Goal: Task Accomplishment & Management: Manage account settings

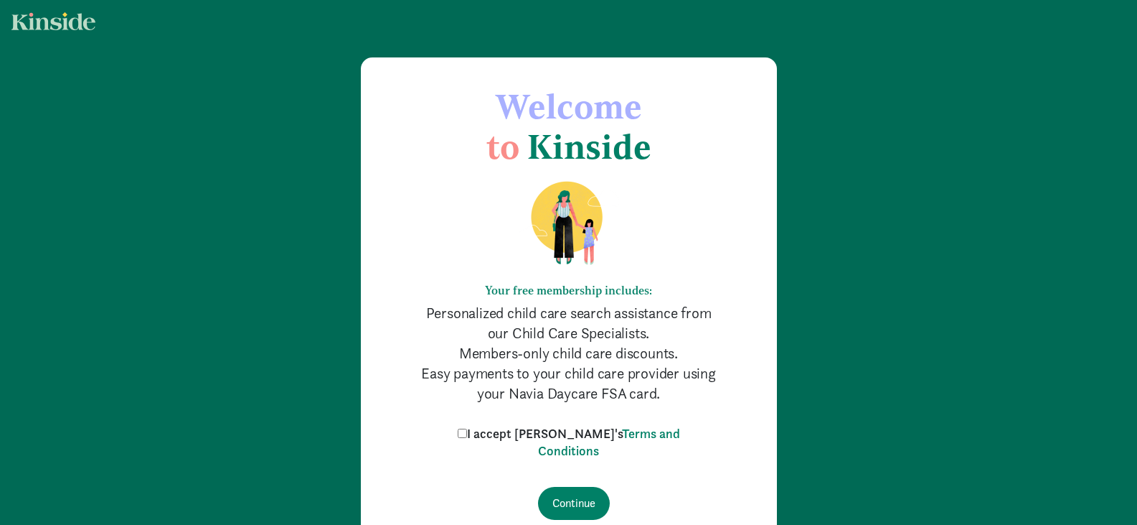
scroll to position [81, 0]
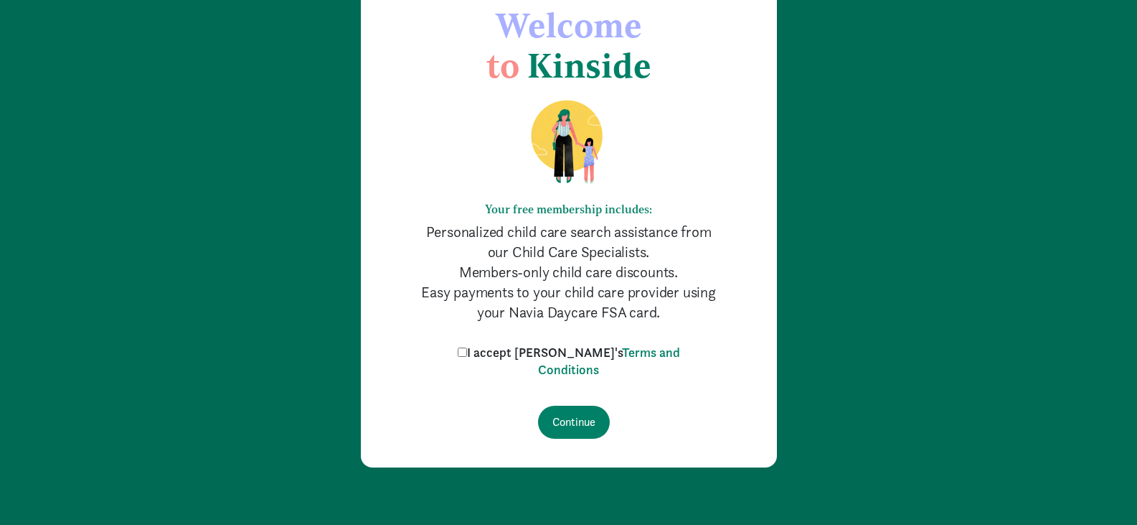
click at [467, 350] on input "I accept [PERSON_NAME]'s Terms and Conditions" at bounding box center [462, 351] width 9 height 9
checkbox input "true"
click at [587, 417] on input "Continue" at bounding box center [574, 421] width 72 height 33
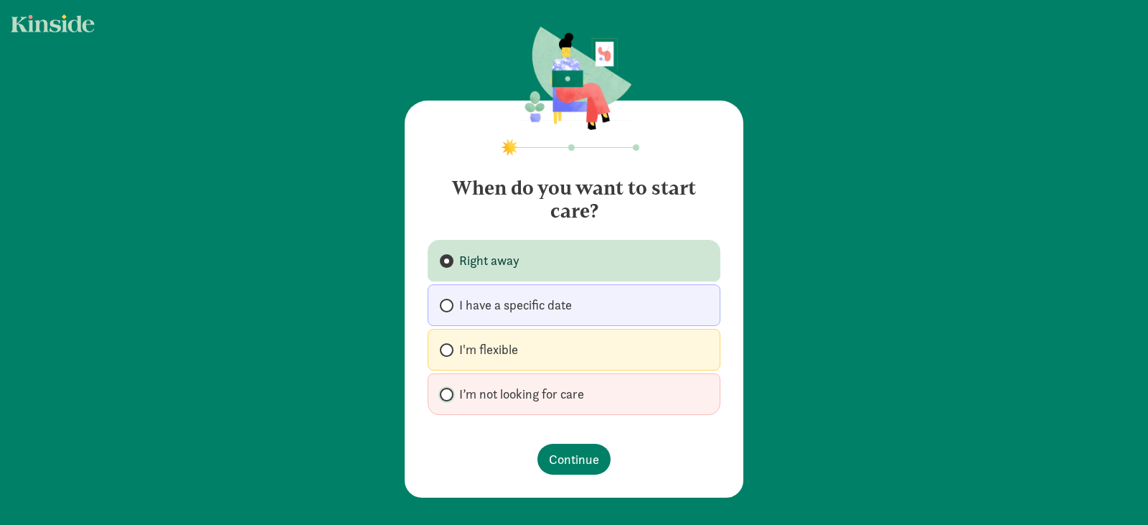
click at [445, 393] on input "I’m not looking for care" at bounding box center [444, 394] width 9 height 9
radio input "true"
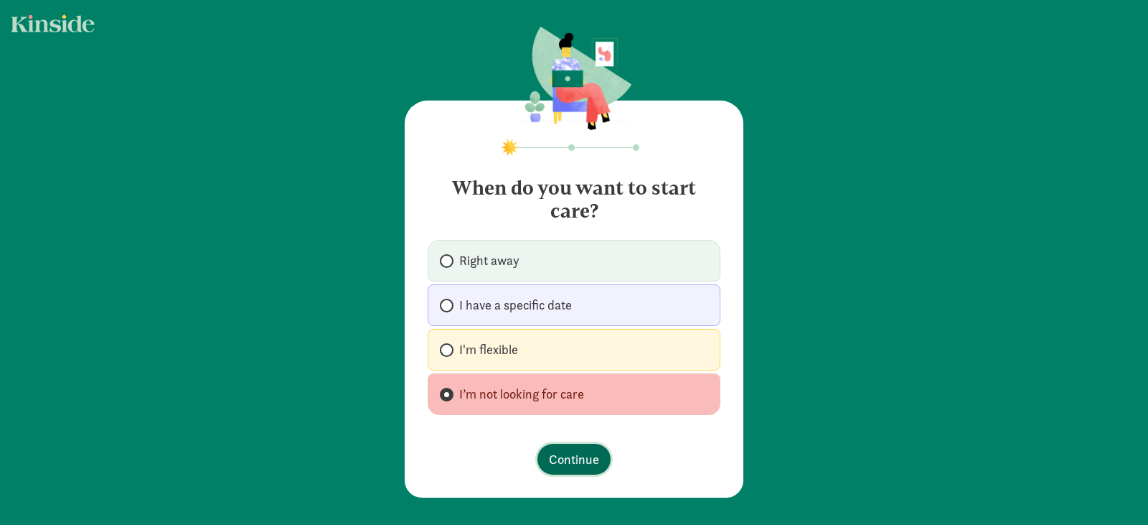
click at [582, 461] on span "Continue" at bounding box center [574, 458] width 50 height 19
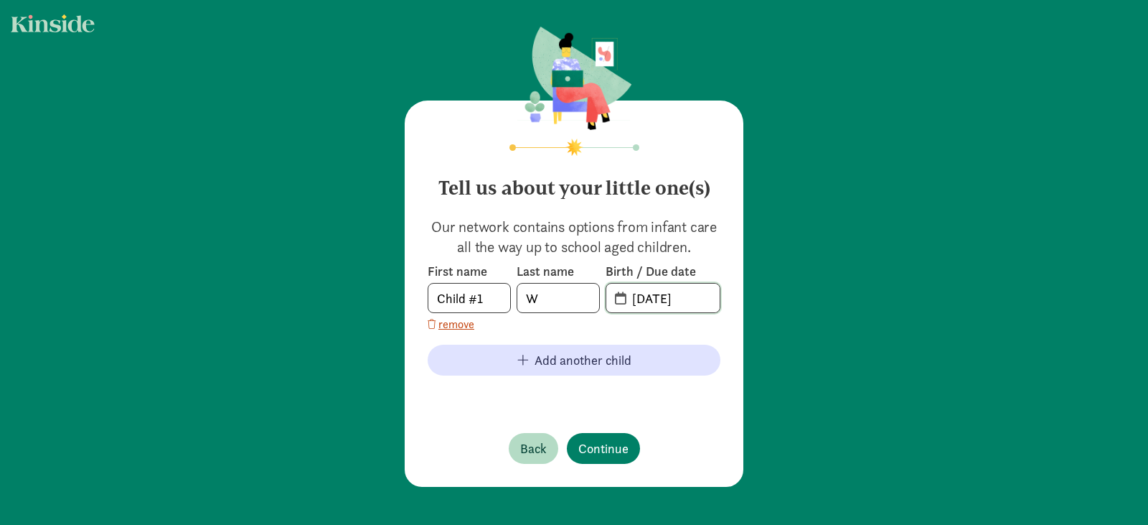
click at [696, 296] on input "08-12-2025" at bounding box center [672, 297] width 96 height 29
drag, startPoint x: 683, startPoint y: 300, endPoint x: 589, endPoint y: 299, distance: 94.0
click at [589, 299] on div "First name Child #1 Last name W Birth / Due date 08-12-2025" at bounding box center [574, 288] width 293 height 50
drag, startPoint x: 545, startPoint y: 296, endPoint x: 507, endPoint y: 296, distance: 38.0
click at [507, 296] on div "First name Child #1 Last name W Birth / Due date 08-12-2025" at bounding box center [574, 288] width 293 height 50
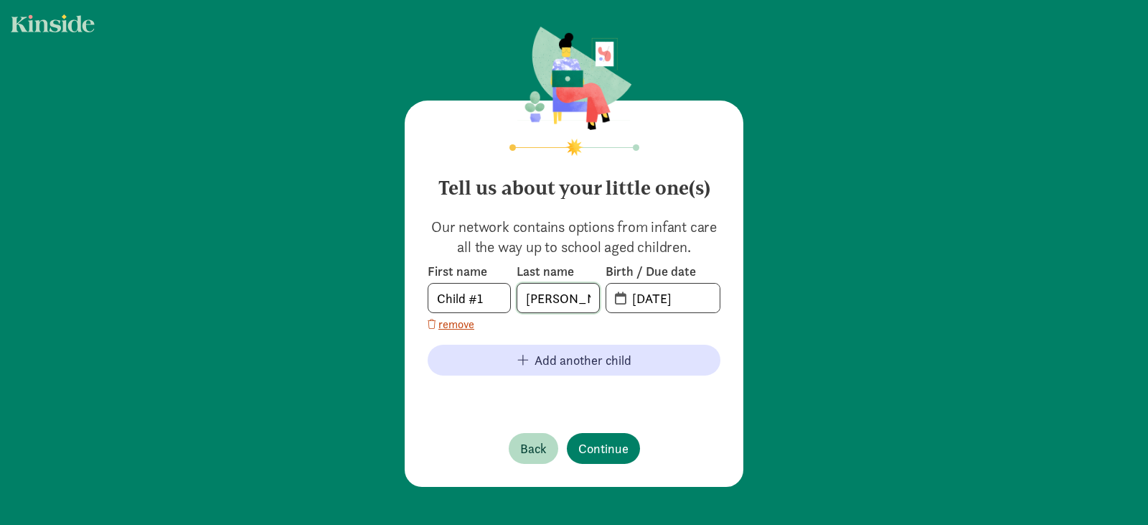
type input "Chen"
click at [669, 296] on input "08-12-2025" at bounding box center [672, 297] width 96 height 29
drag, startPoint x: 700, startPoint y: 302, endPoint x: 619, endPoint y: 311, distance: 80.9
click at [619, 311] on span "08-12-2025" at bounding box center [662, 297] width 113 height 29
drag, startPoint x: 670, startPoint y: 301, endPoint x: 595, endPoint y: 300, distance: 75.4
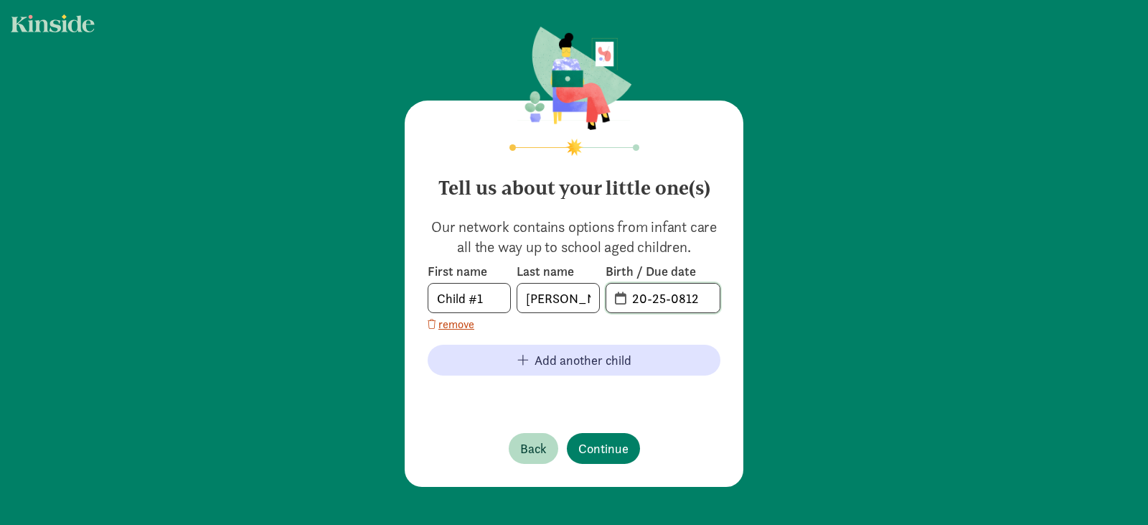
click at [595, 300] on div "First name Child #1 Last name Chen Birth / Due date 20-25-0812" at bounding box center [574, 288] width 293 height 50
type input "11-24-2022"
click at [606, 453] on span "Continue" at bounding box center [603, 447] width 50 height 19
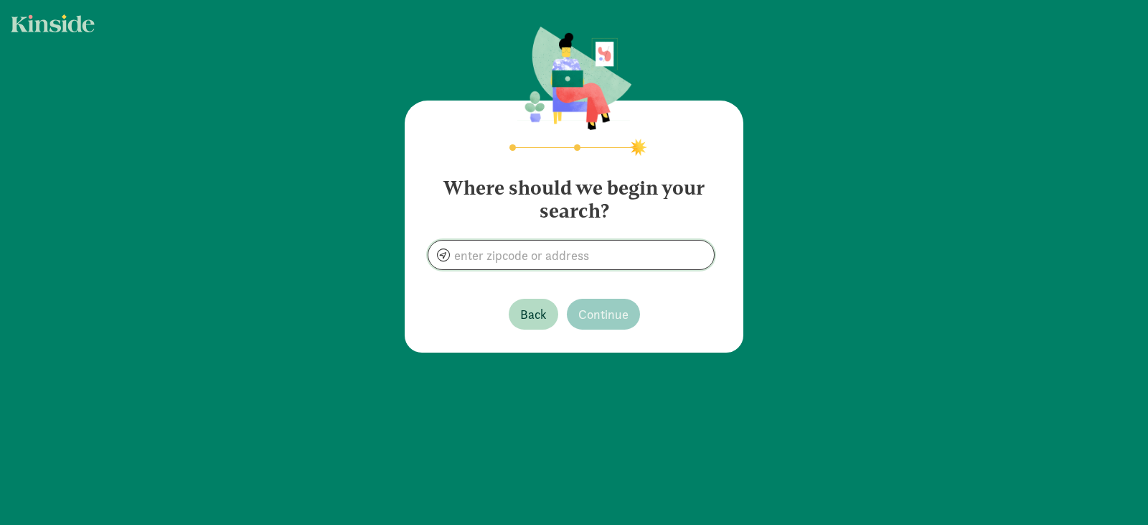
click at [585, 258] on input at bounding box center [571, 254] width 286 height 29
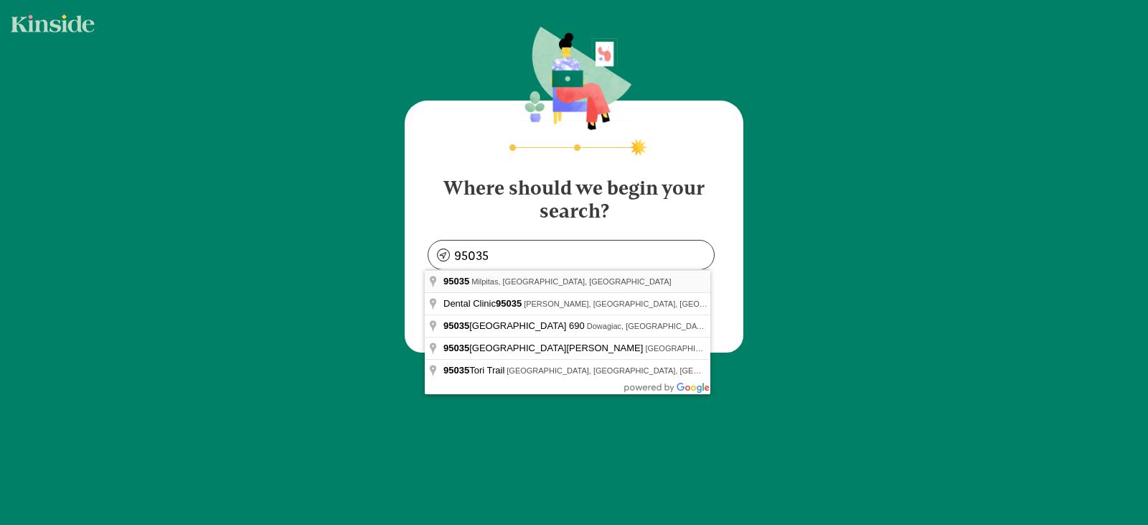
type input "Milpitas, CA 95035, USA"
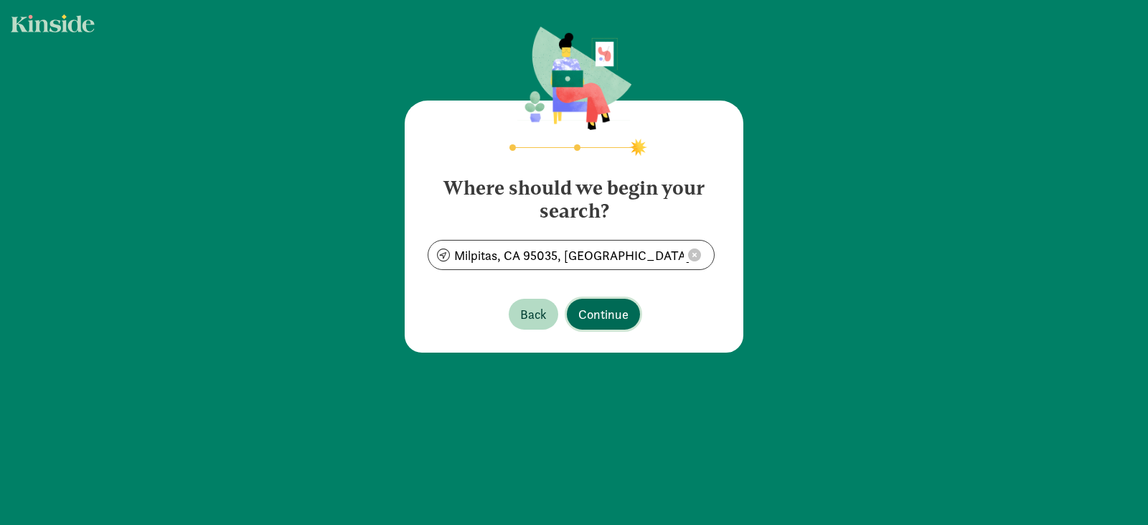
click at [590, 312] on span "Continue" at bounding box center [603, 313] width 50 height 19
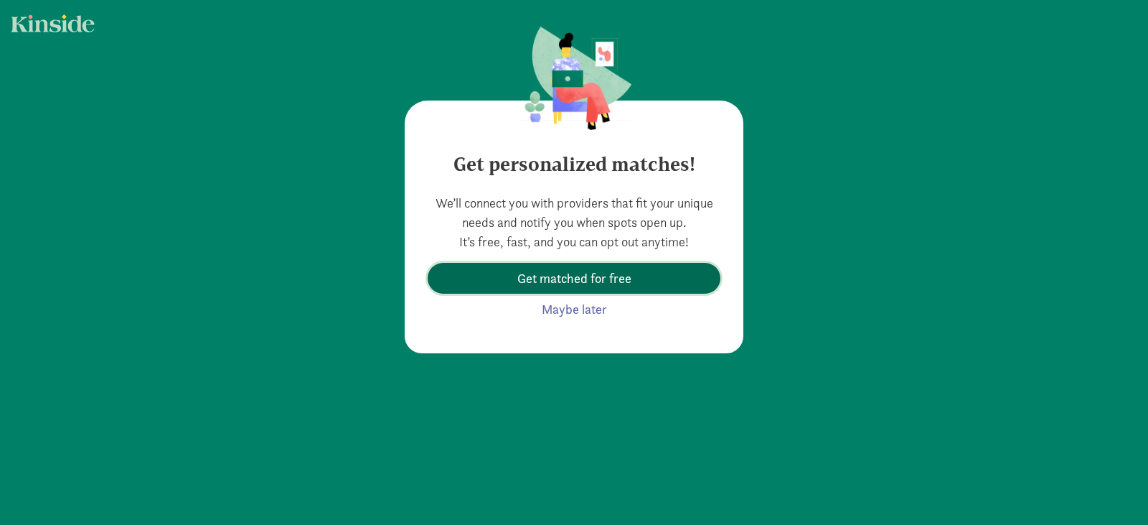
click at [632, 274] on span "Get matched for free" at bounding box center [574, 277] width 270 height 19
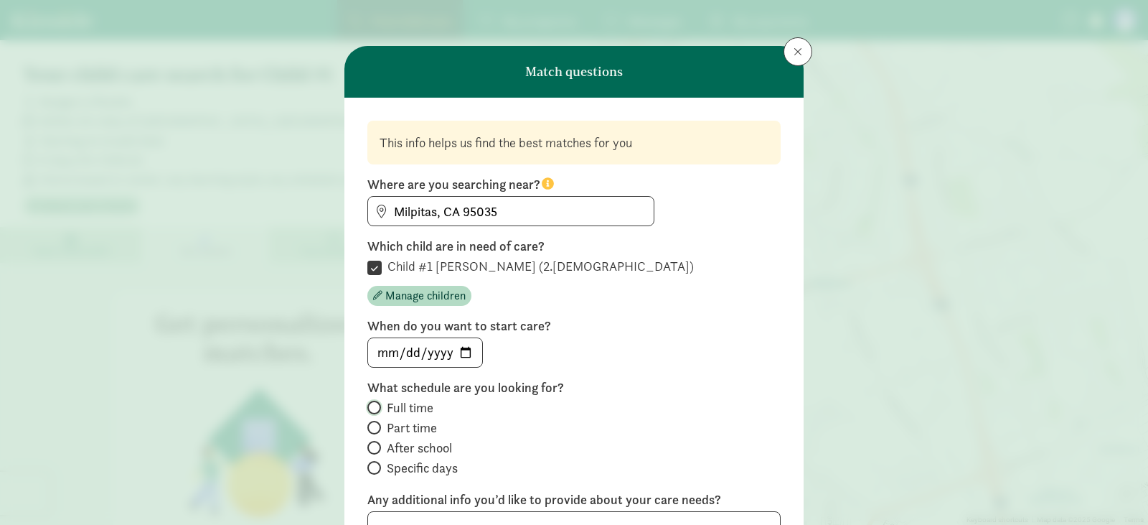
click at [372, 407] on input "Full time" at bounding box center [371, 407] width 9 height 9
radio input "true"
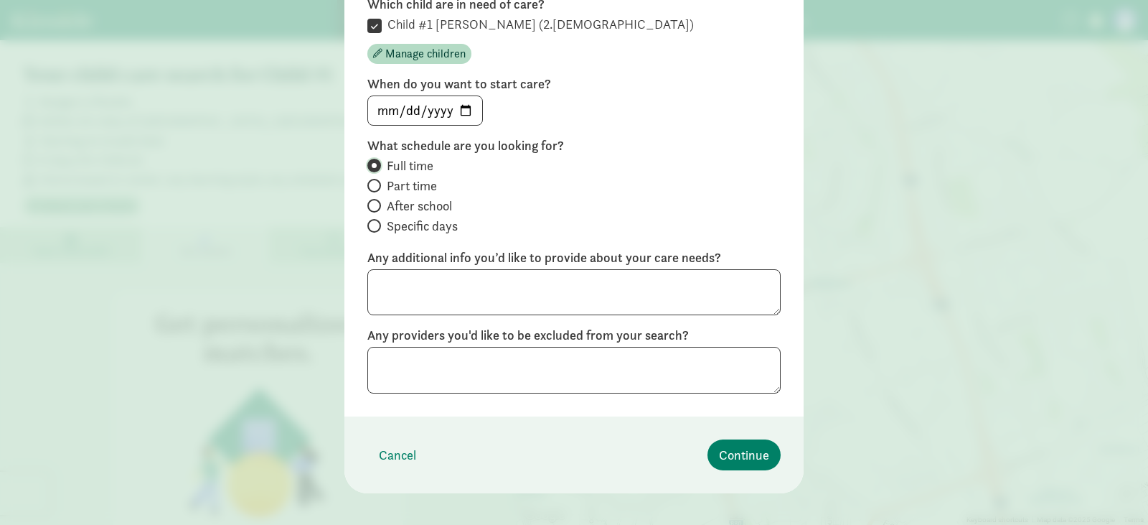
scroll to position [256, 0]
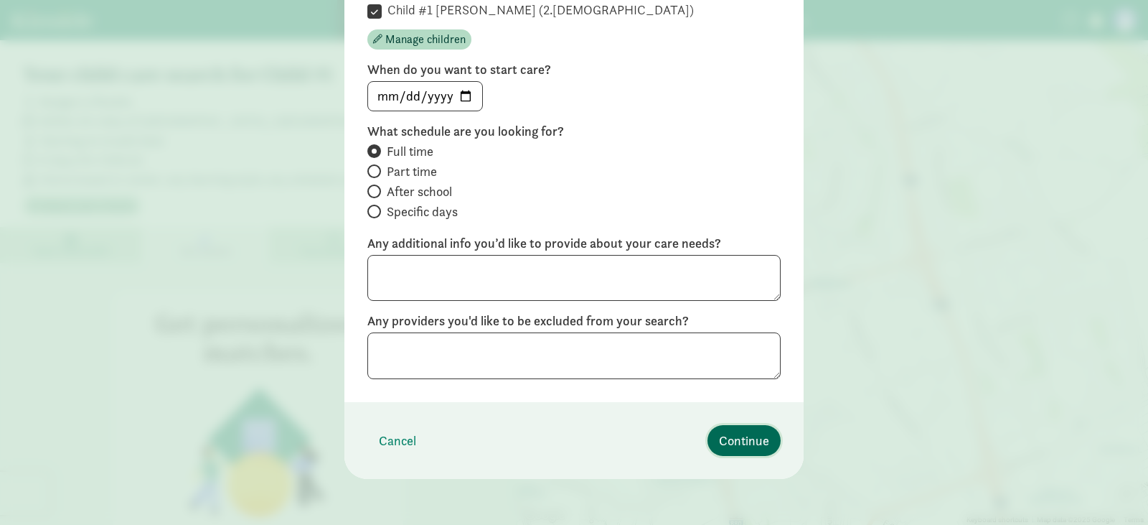
click at [751, 441] on span "Continue" at bounding box center [744, 440] width 50 height 19
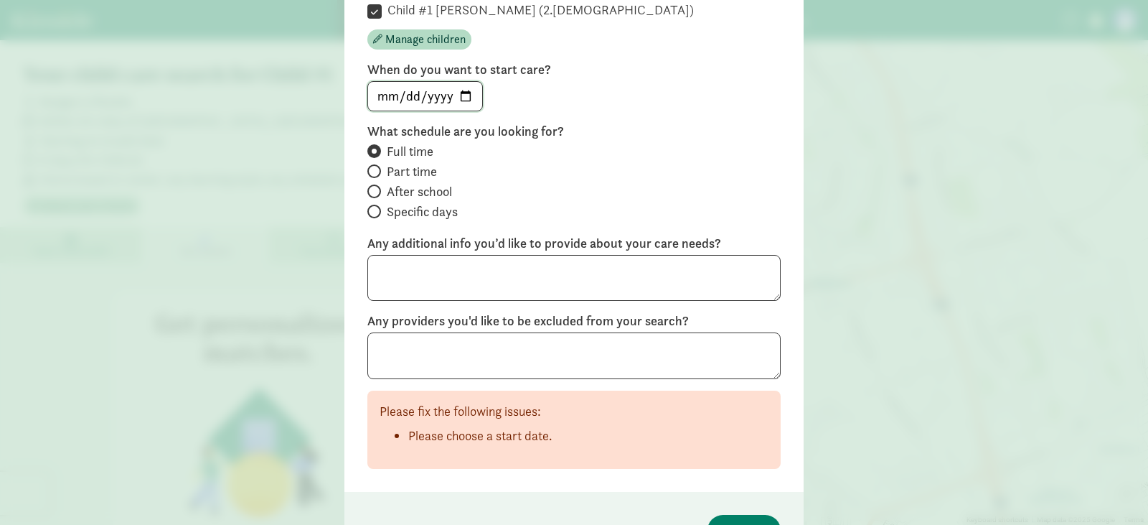
click at [462, 96] on input "date" at bounding box center [425, 96] width 114 height 29
type input "2026-03-02"
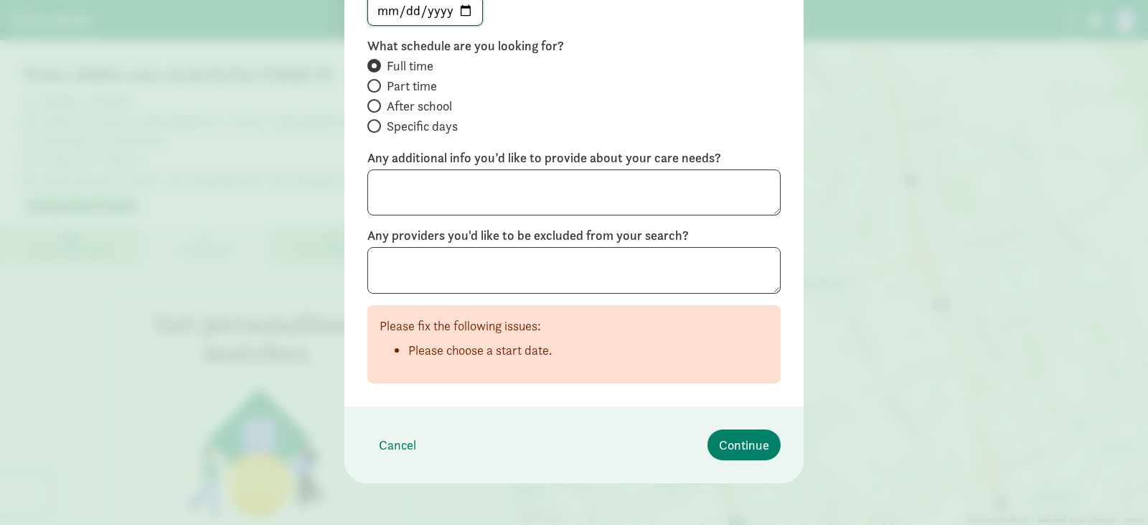
scroll to position [346, 0]
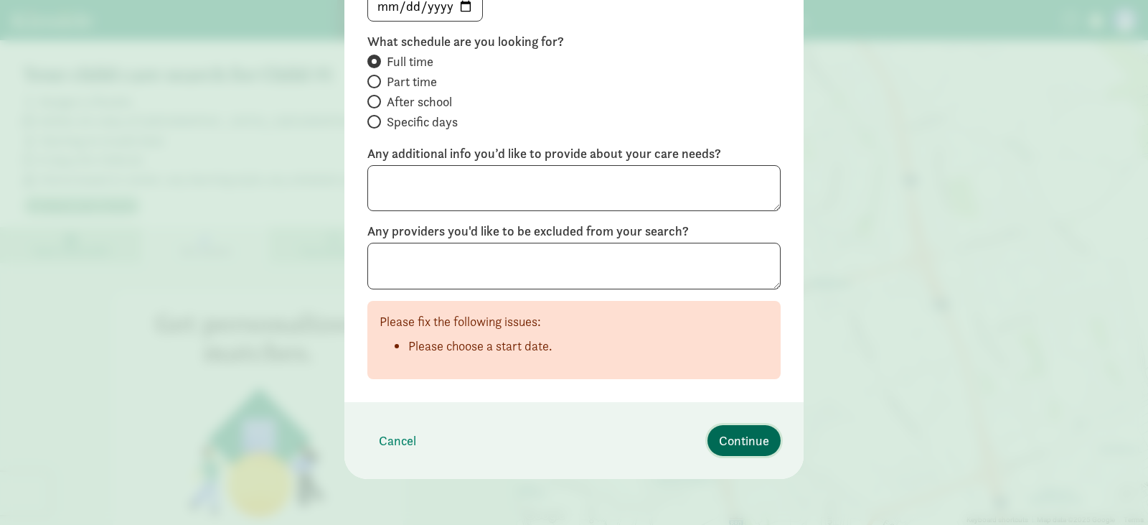
click at [746, 436] on span "Continue" at bounding box center [744, 440] width 50 height 19
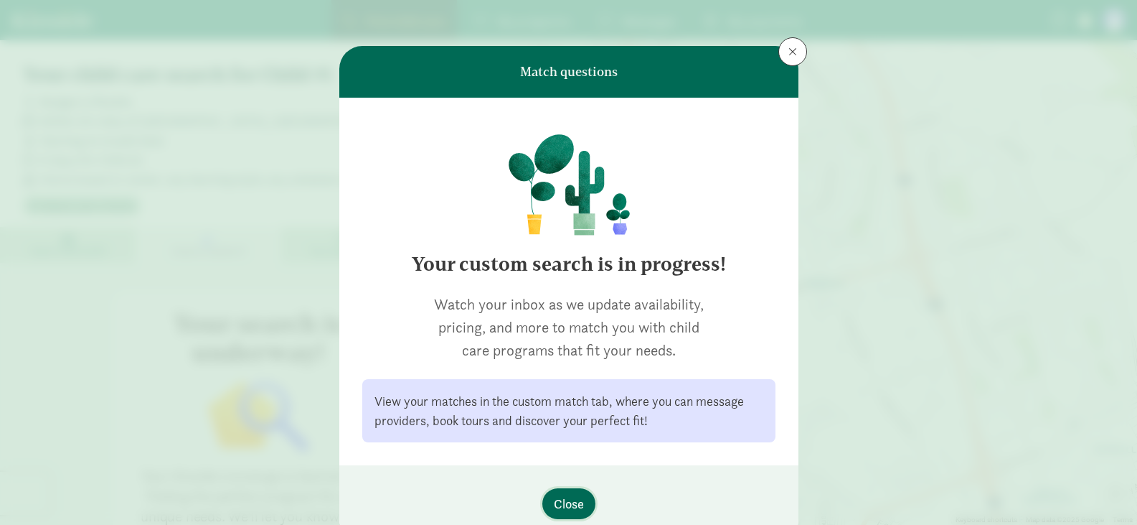
scroll to position [63, 0]
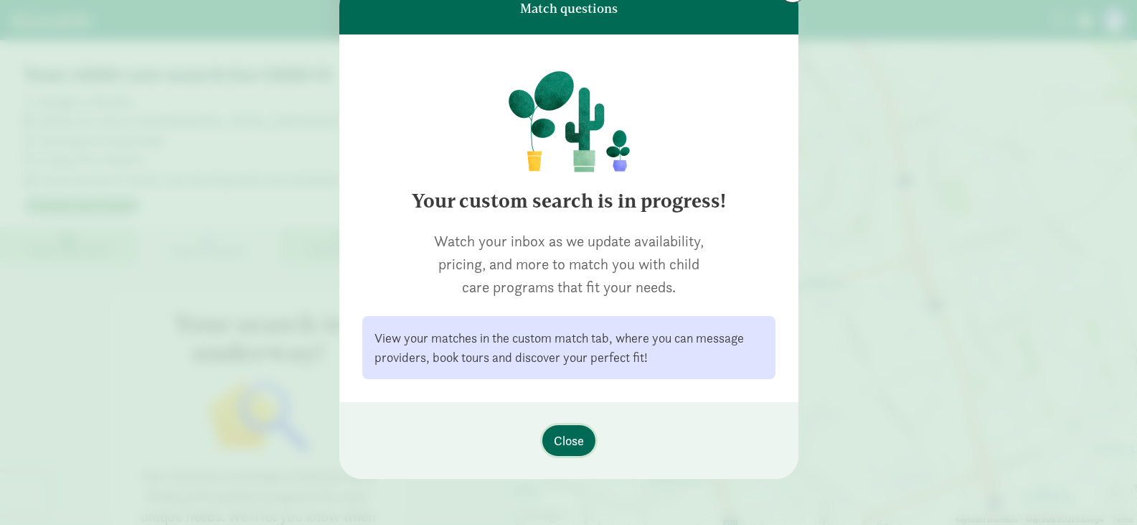
click at [573, 440] on span "Close" at bounding box center [569, 440] width 30 height 19
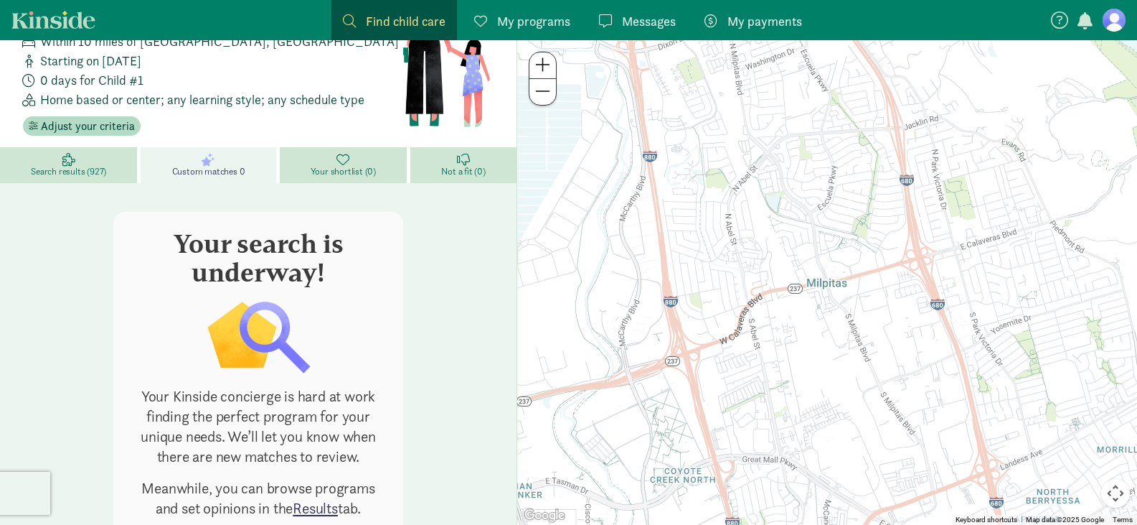
scroll to position [136, 0]
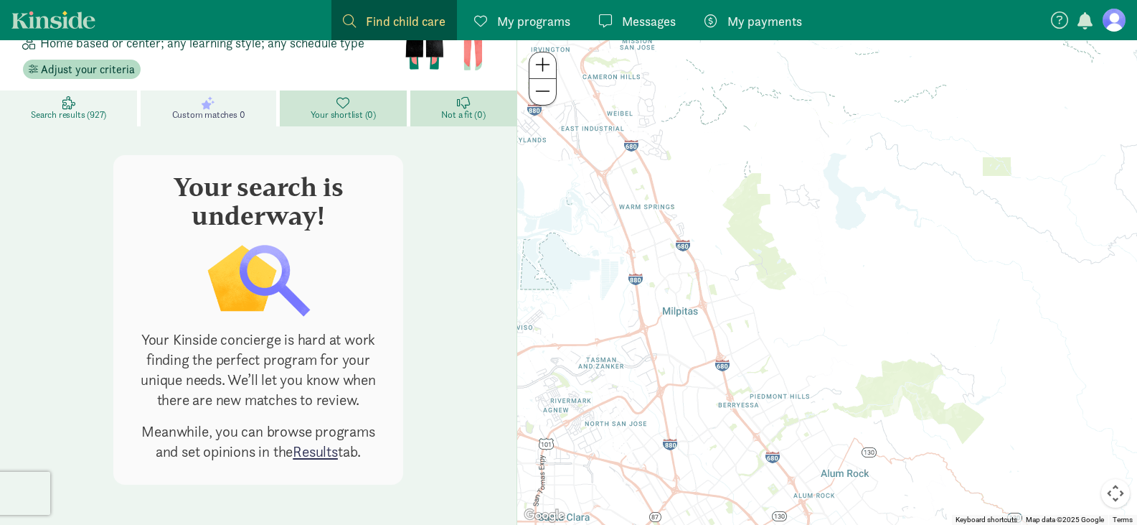
click at [75, 109] on span "Search results (927)" at bounding box center [68, 114] width 75 height 11
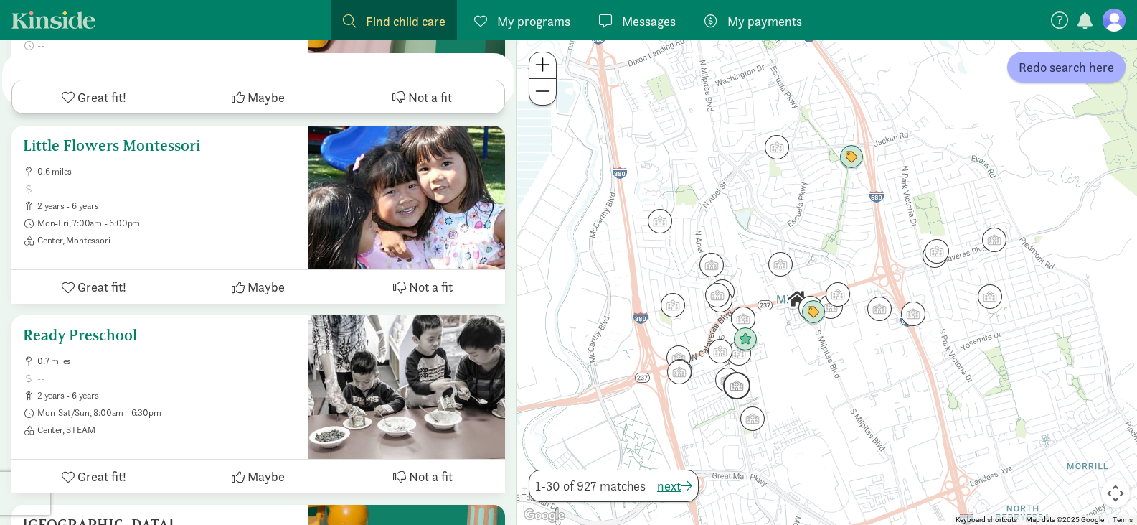
scroll to position [3007, 0]
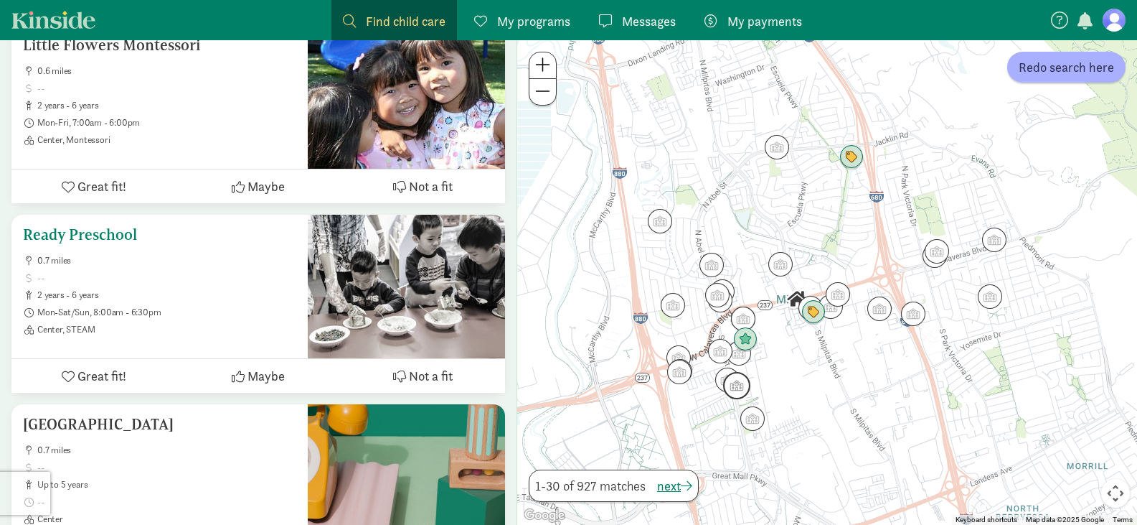
click at [193, 259] on ul "0.7 miles 2 years - 6 years Mon-Sat/Sun, 8:00am - 6:30pm Center, STEAM" at bounding box center [159, 295] width 273 height 80
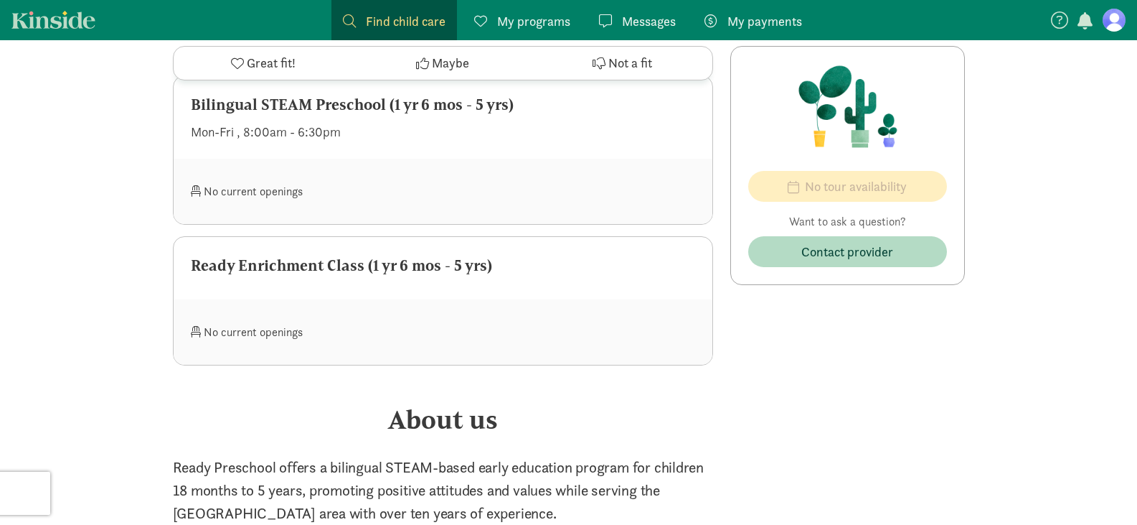
scroll to position [646, 0]
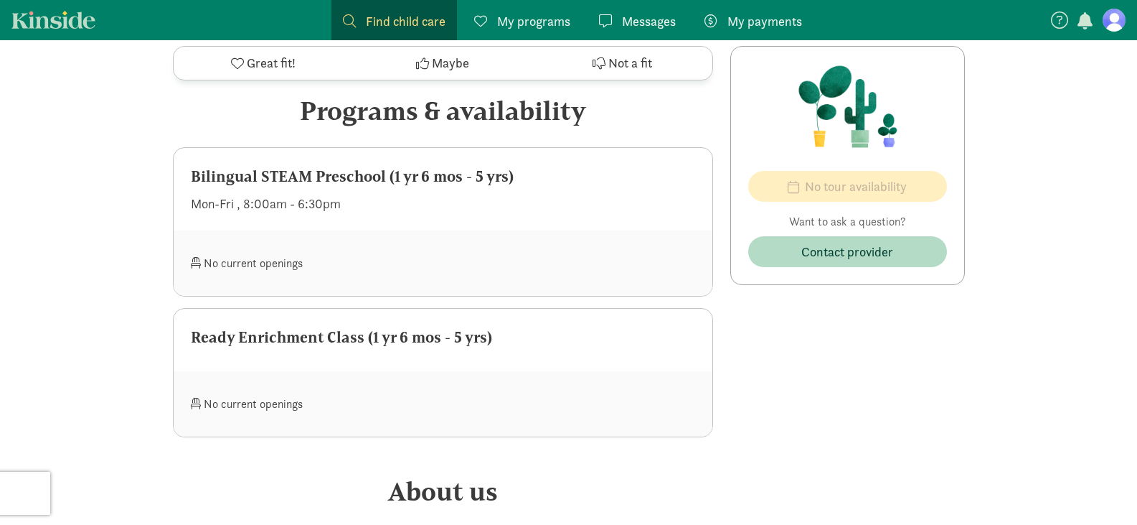
click at [1114, 14] on figure at bounding box center [1114, 20] width 23 height 23
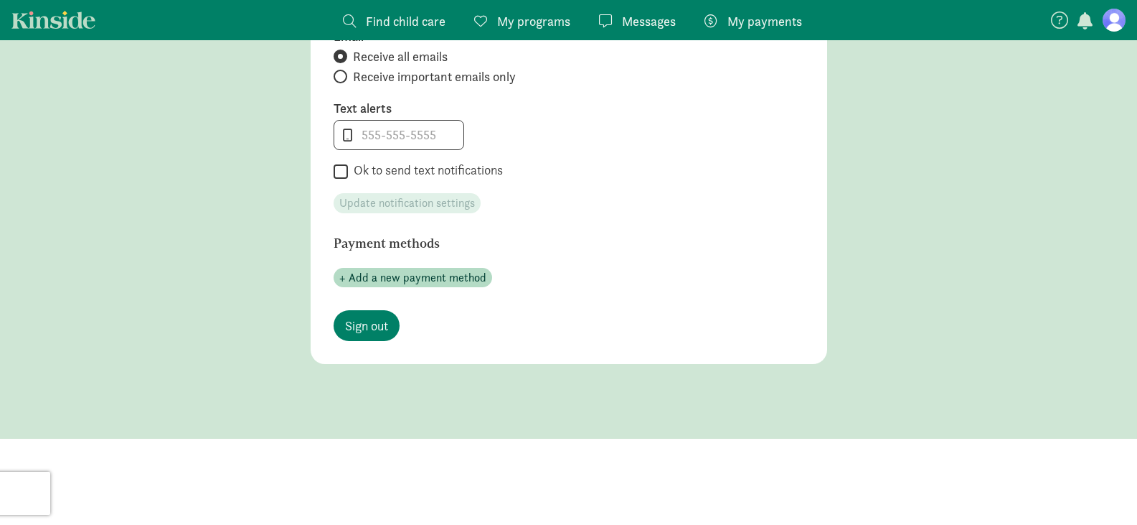
scroll to position [675, 0]
click at [375, 288] on div "+ Add a new payment method" at bounding box center [569, 272] width 471 height 32
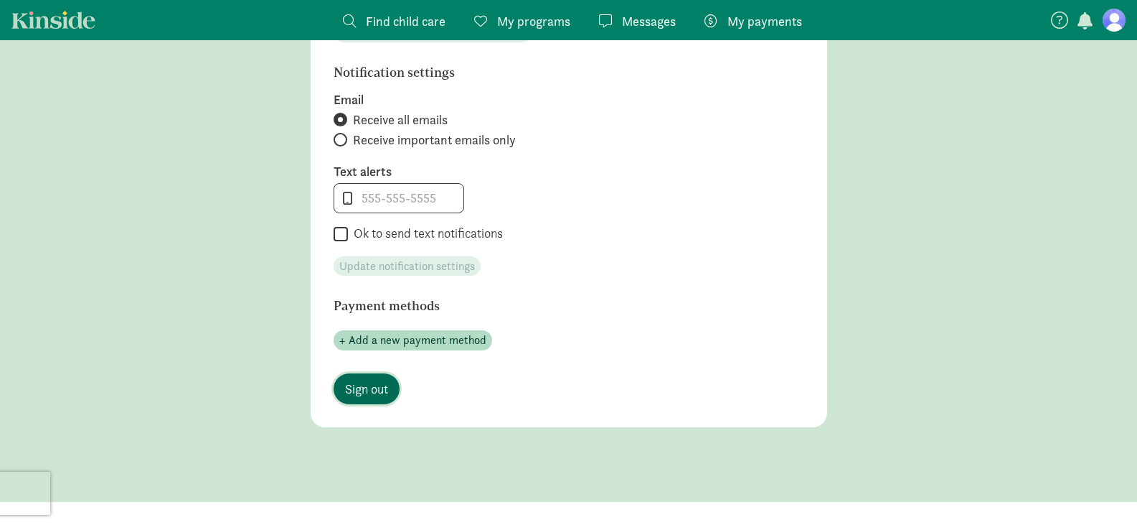
click at [365, 387] on span "Sign out" at bounding box center [366, 388] width 43 height 19
